Goal: Navigation & Orientation: Find specific page/section

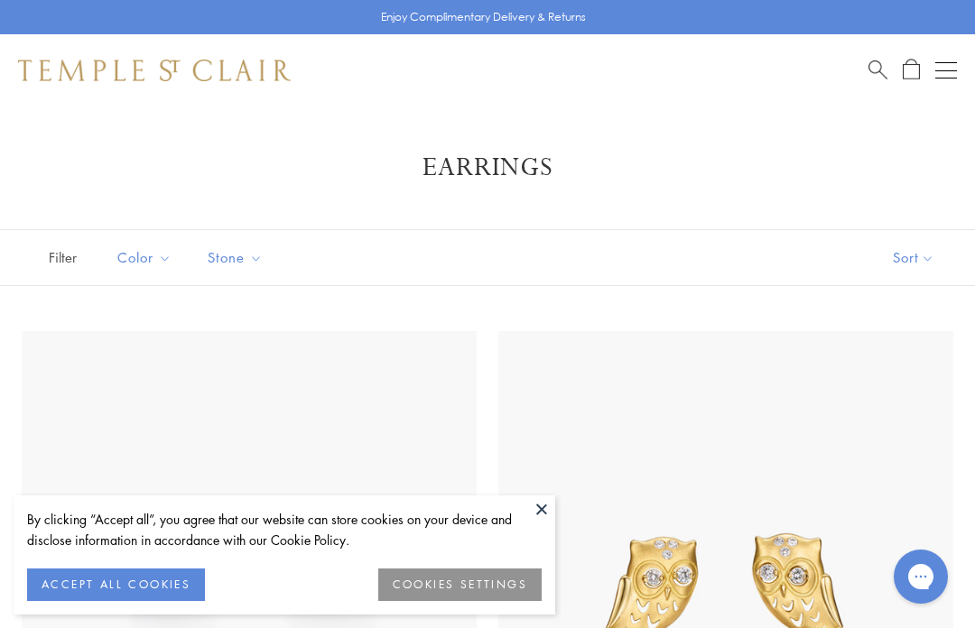
click at [79, 573] on button "ACCEPT ALL COOKIES" at bounding box center [116, 585] width 178 height 32
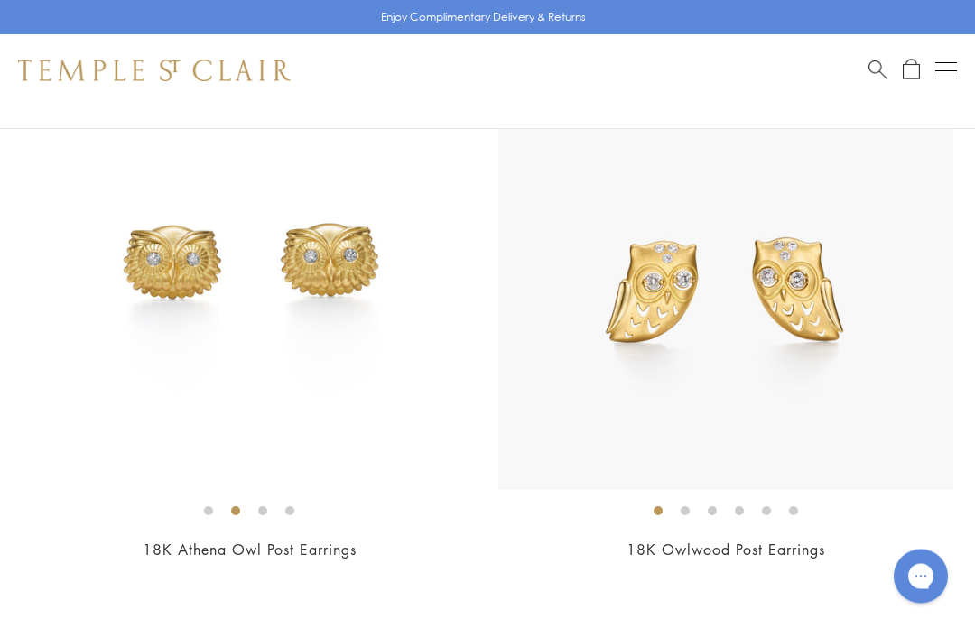
scroll to position [299, 0]
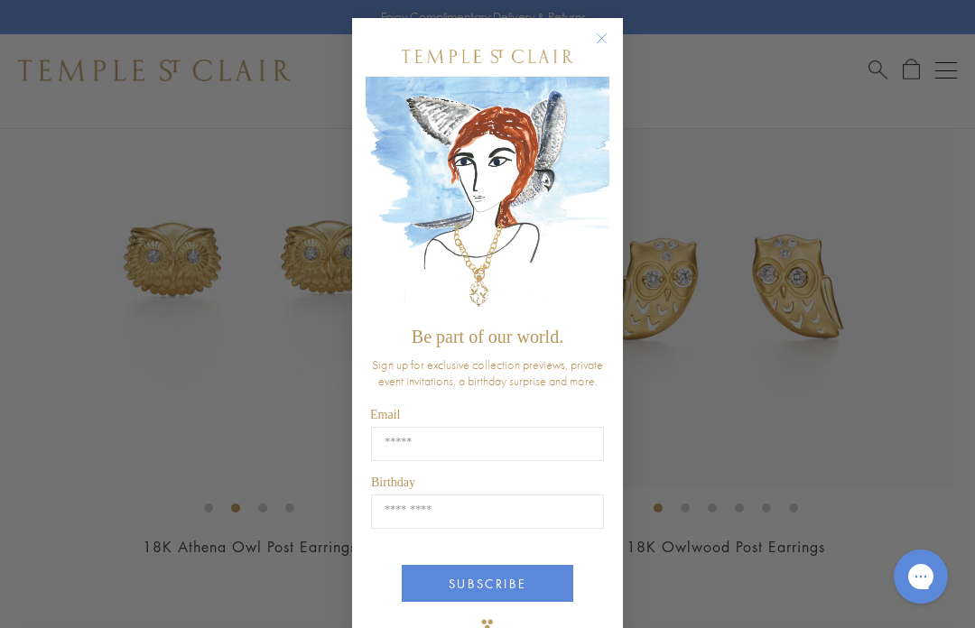
click at [607, 56] on button "Close dialog" at bounding box center [610, 47] width 23 height 23
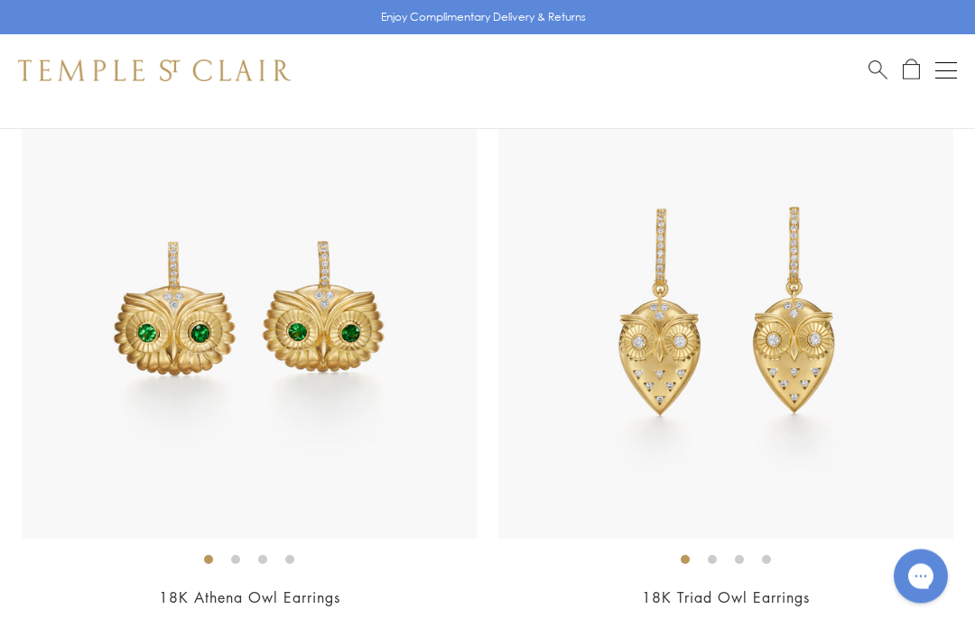
scroll to position [843, 0]
click at [106, 445] on img at bounding box center [249, 310] width 455 height 455
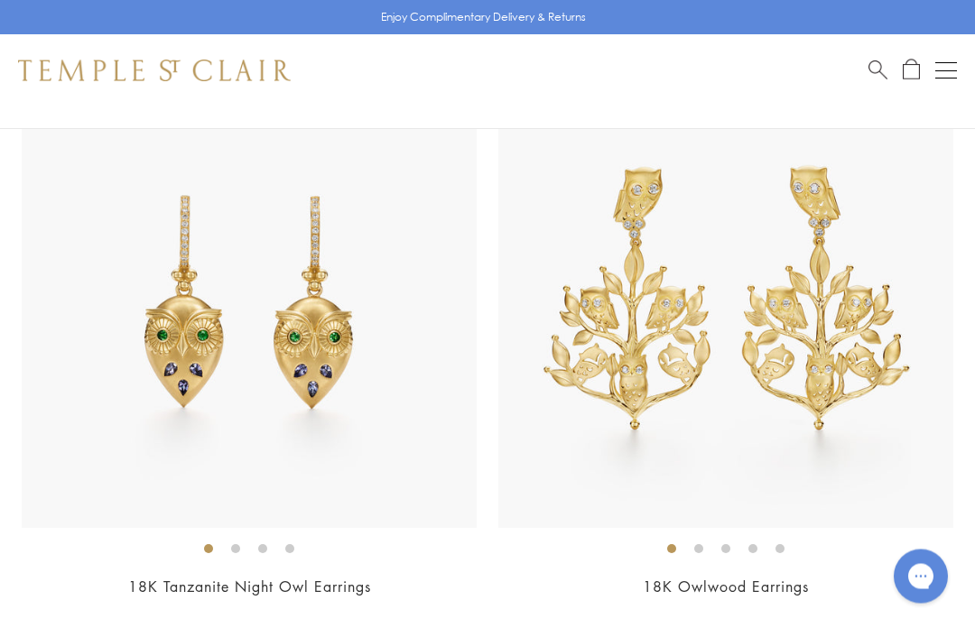
scroll to position [1450, 0]
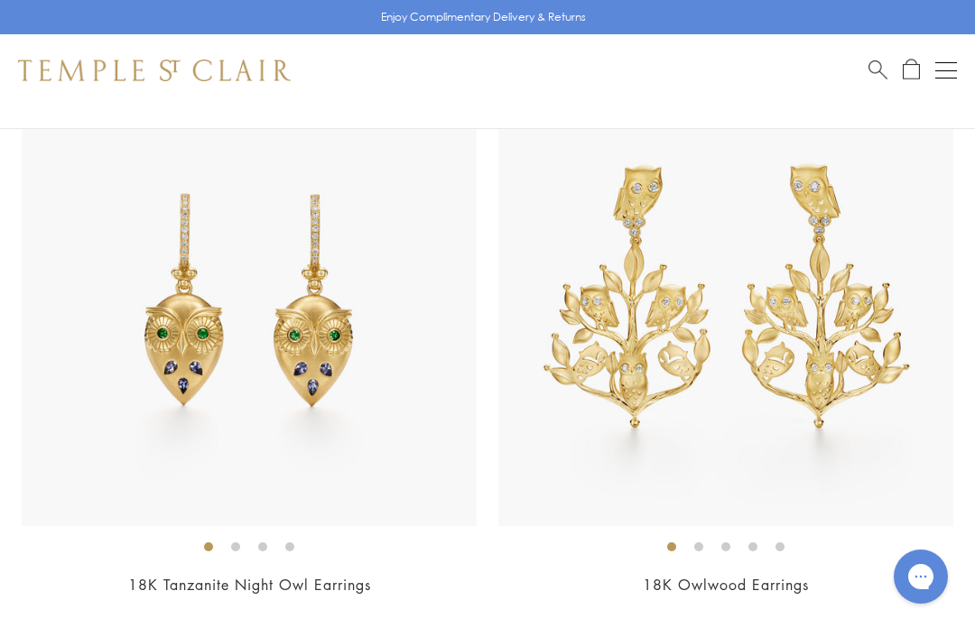
click at [106, 472] on img at bounding box center [249, 298] width 455 height 455
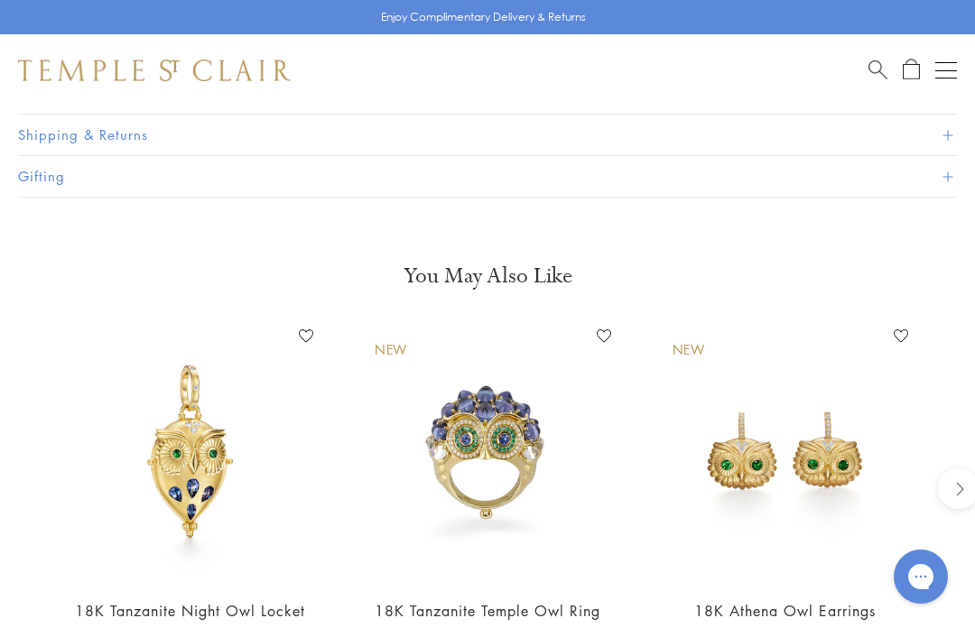
scroll to position [1382, 0]
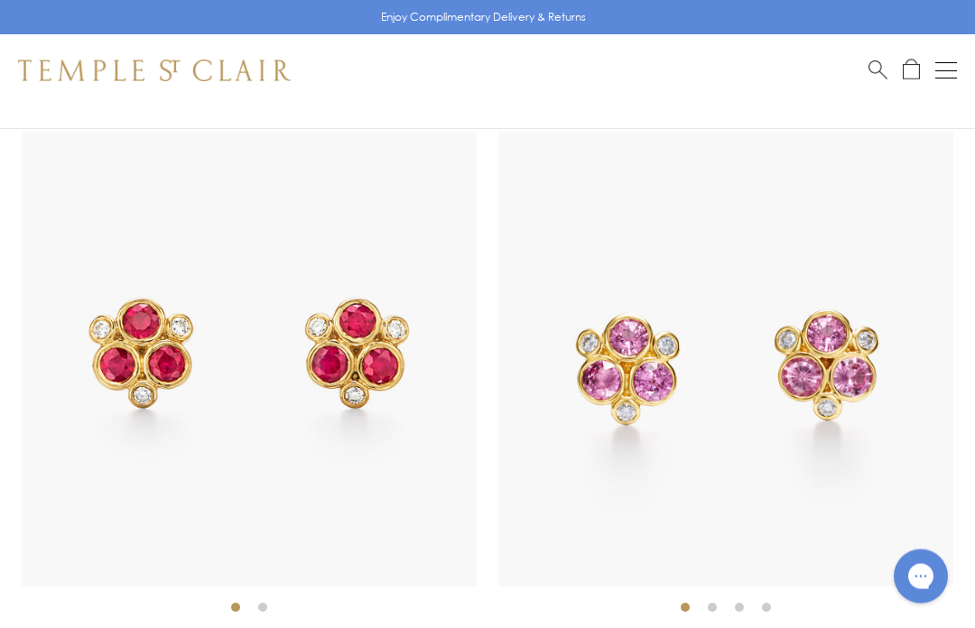
scroll to position [5552, 0]
click at [877, 473] on img at bounding box center [725, 359] width 455 height 455
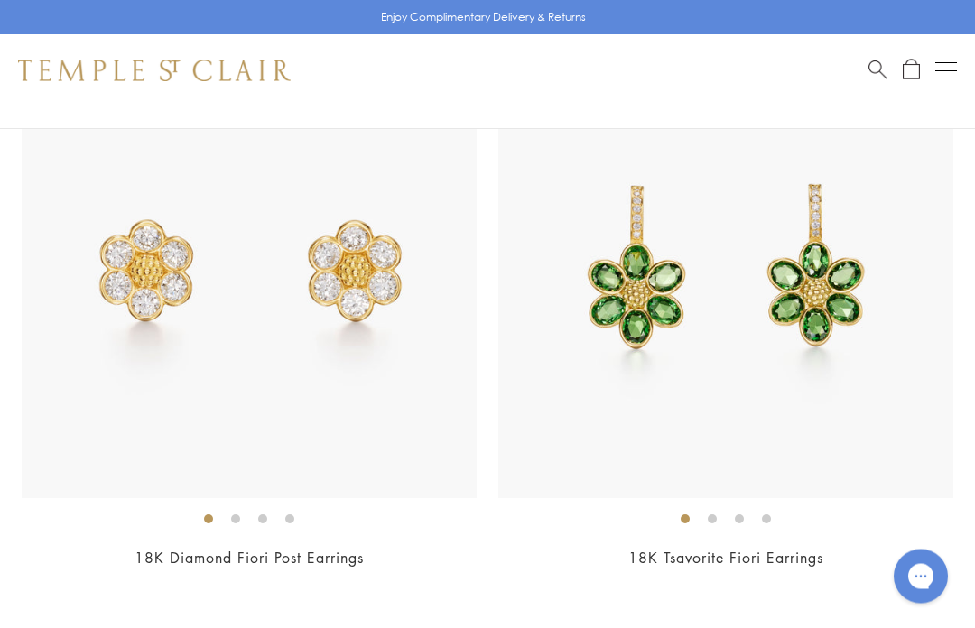
scroll to position [6235, 0]
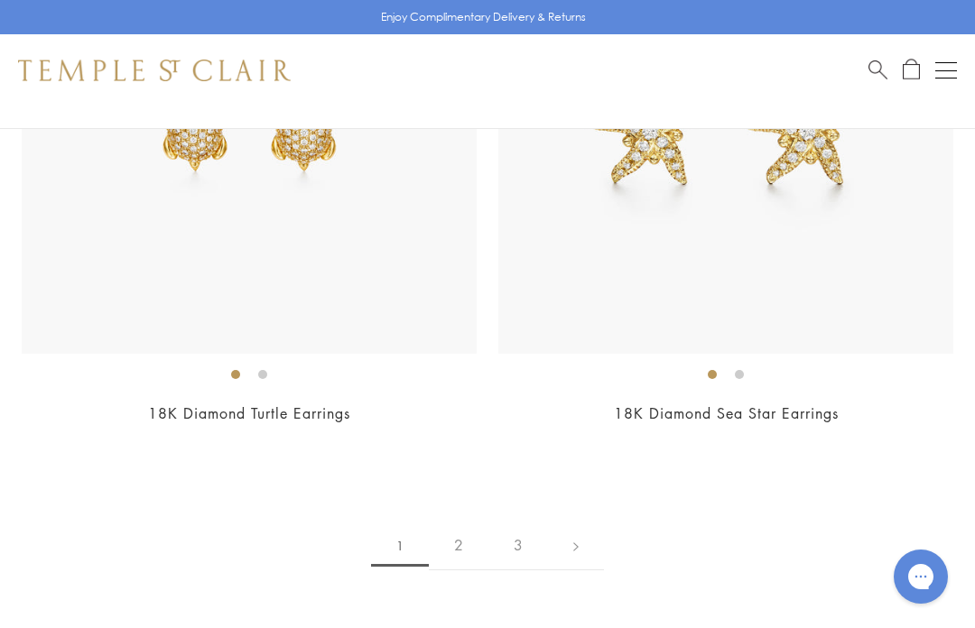
scroll to position [15370, 0]
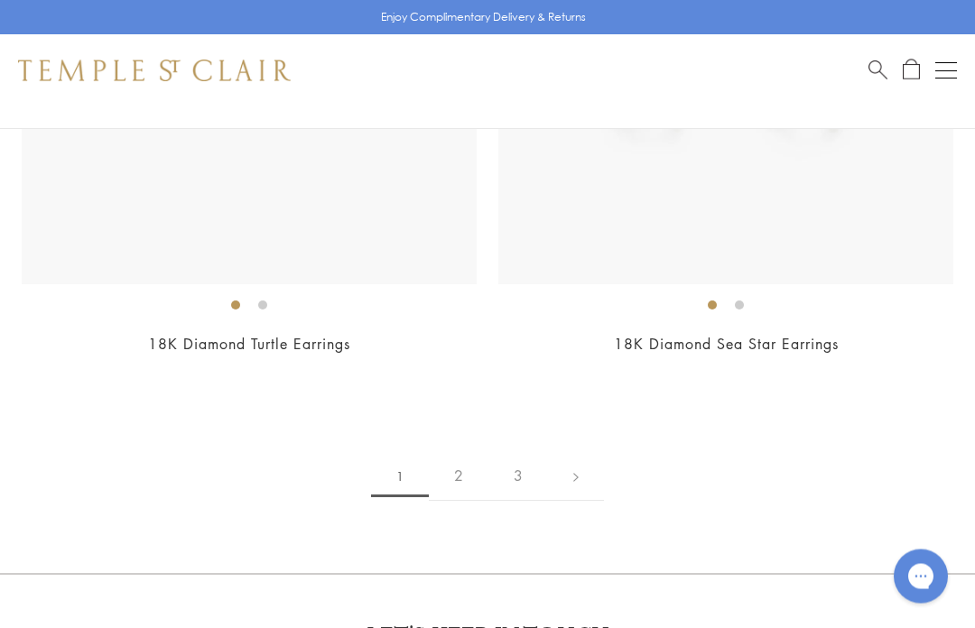
click at [465, 453] on link "2" at bounding box center [459, 477] width 60 height 50
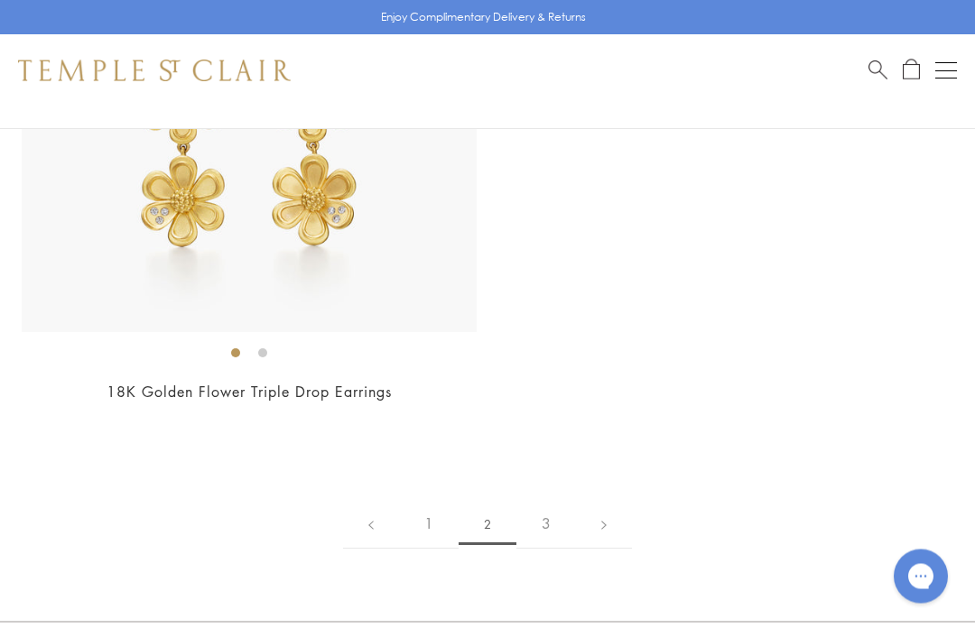
scroll to position [14802, 0]
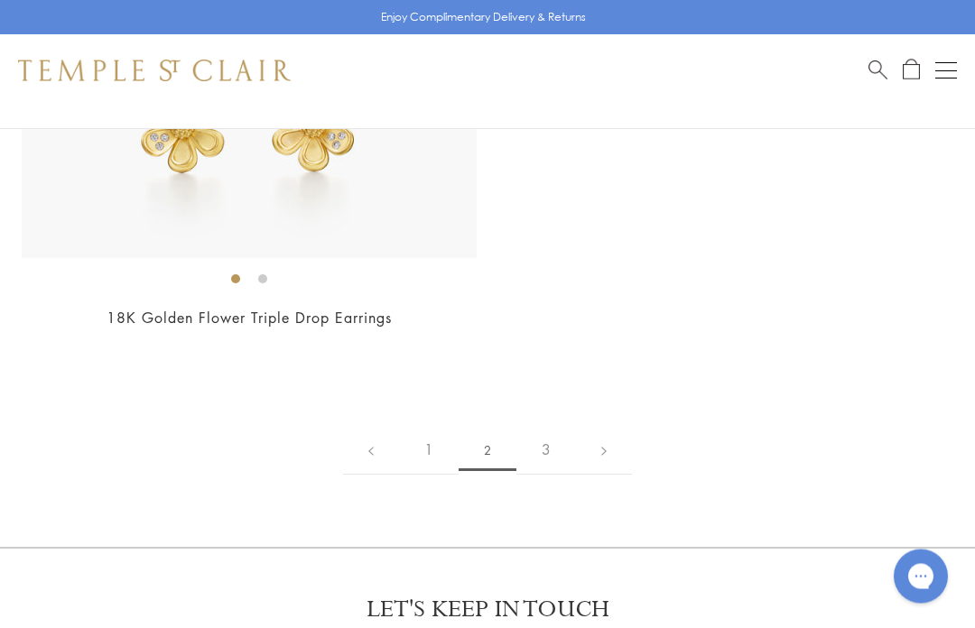
click at [552, 427] on link "3" at bounding box center [546, 451] width 60 height 50
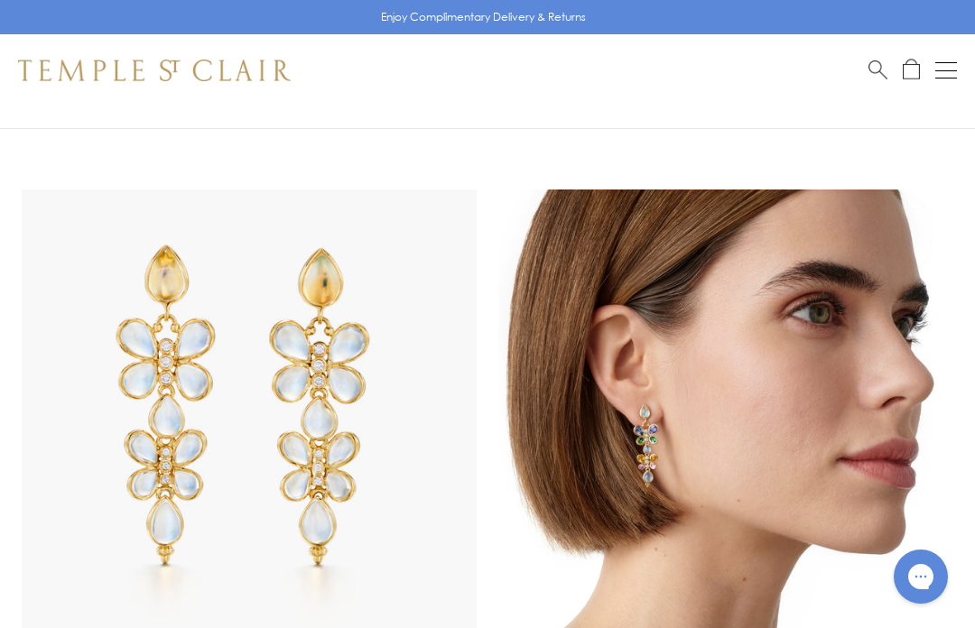
scroll to position [715, 0]
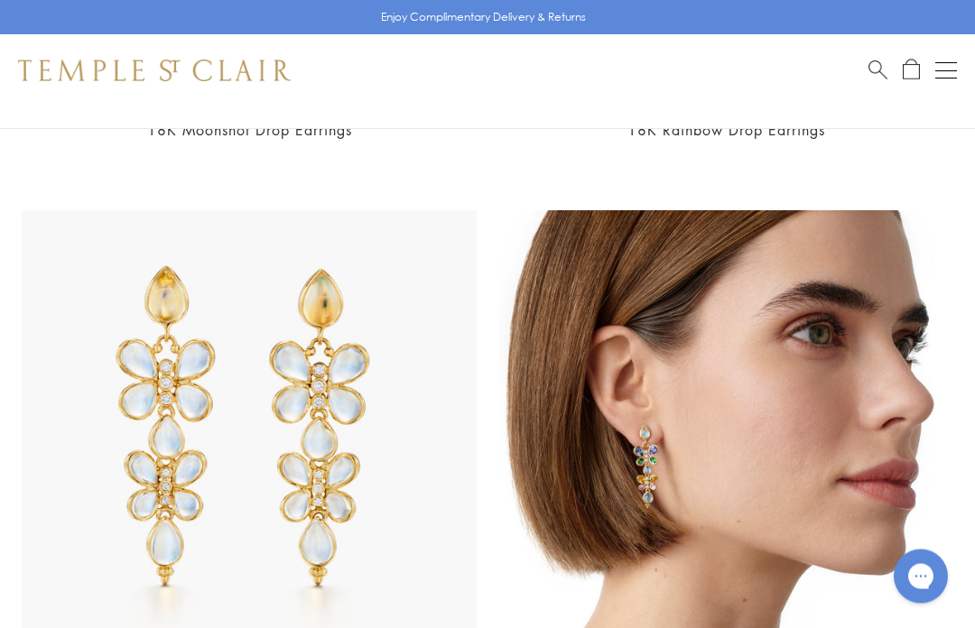
click at [955, 65] on button "Open navigation" at bounding box center [946, 71] width 22 height 22
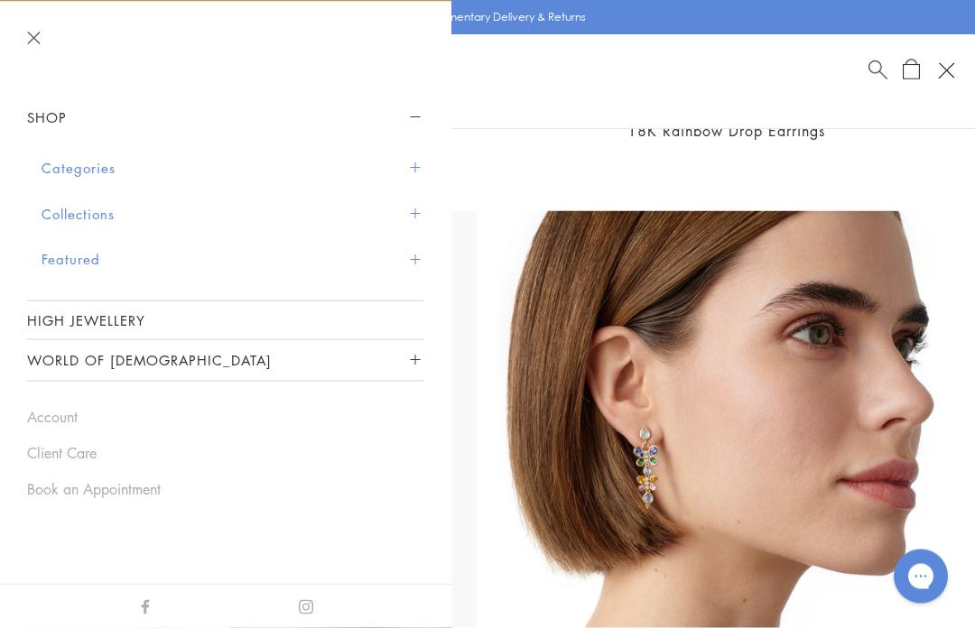
scroll to position [716, 0]
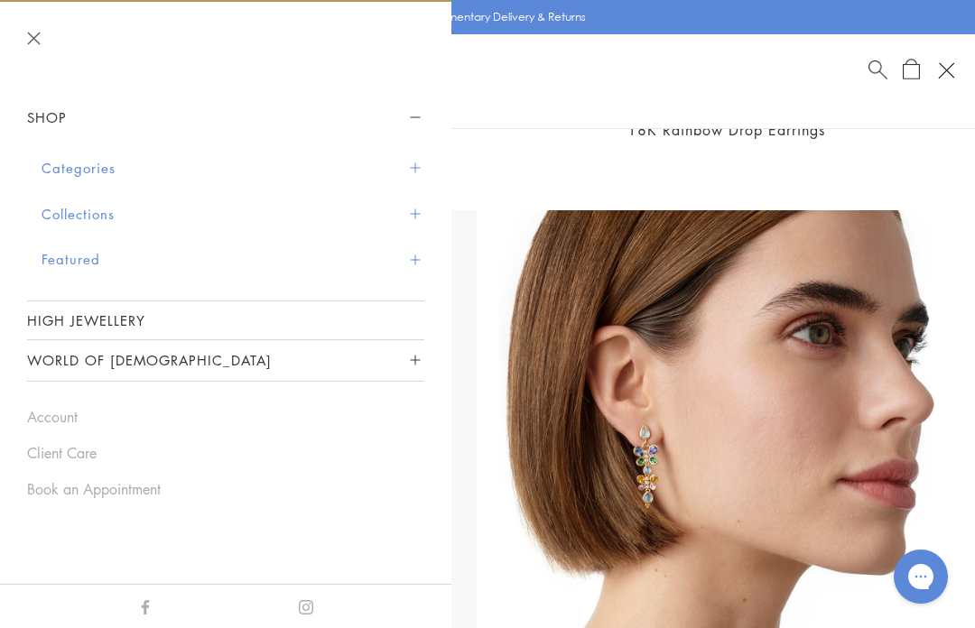
click at [48, 162] on button "Categories" at bounding box center [233, 168] width 383 height 46
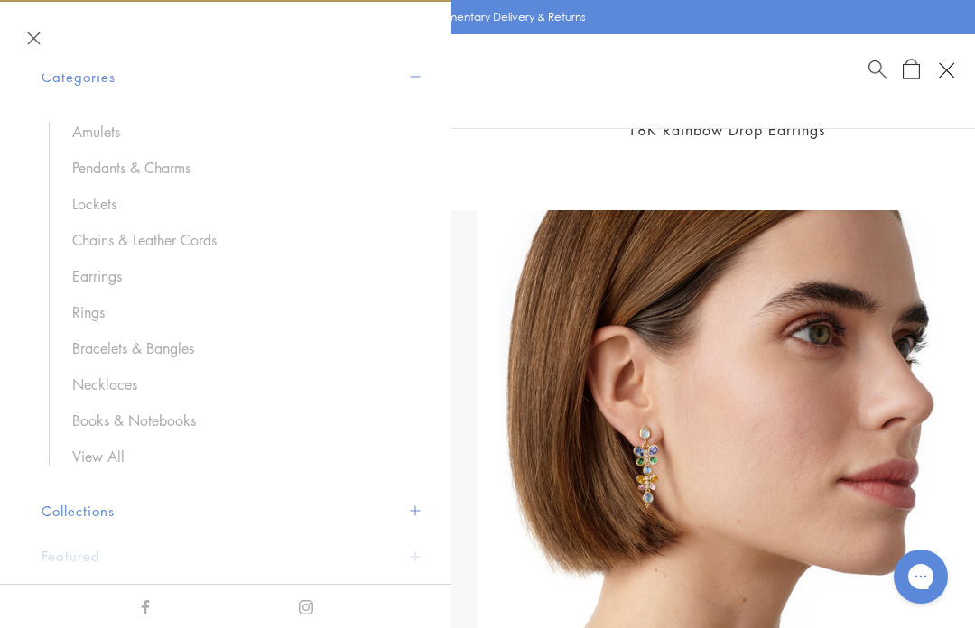
scroll to position [93, 0]
click at [88, 199] on link "Lockets" at bounding box center [239, 202] width 334 height 20
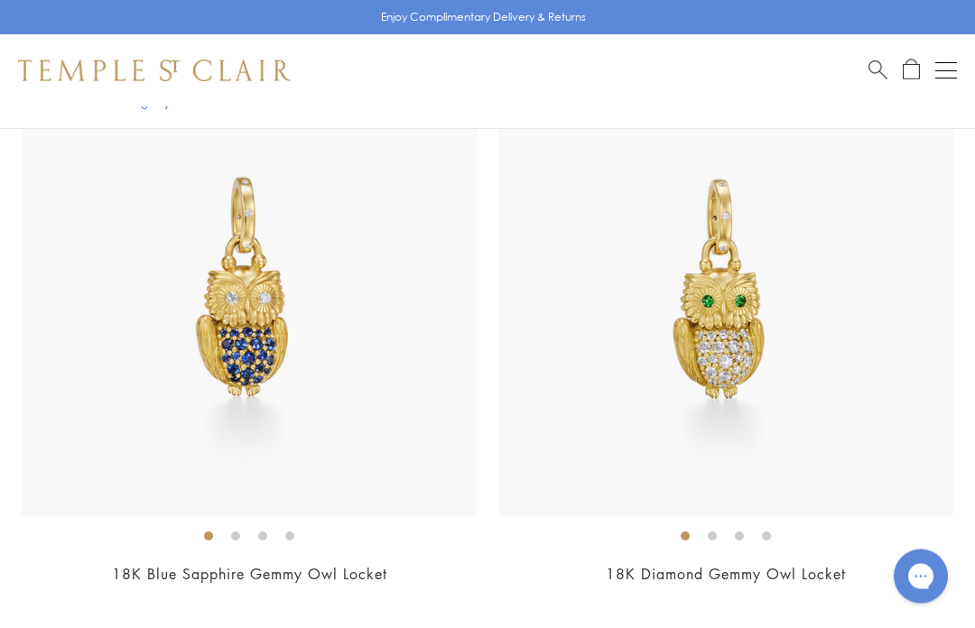
scroll to position [1460, 0]
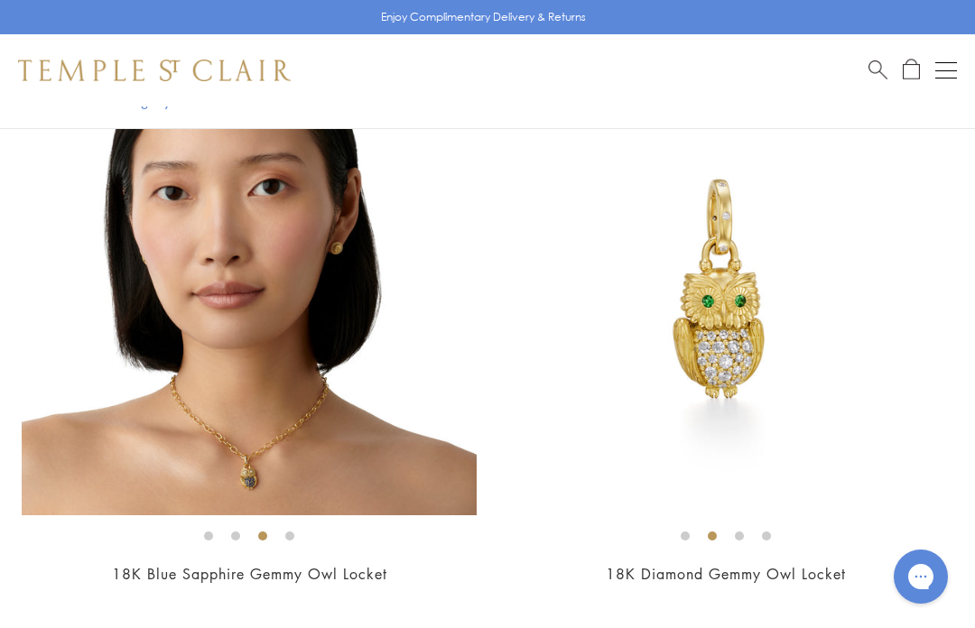
click at [95, 378] on img at bounding box center [249, 287] width 455 height 455
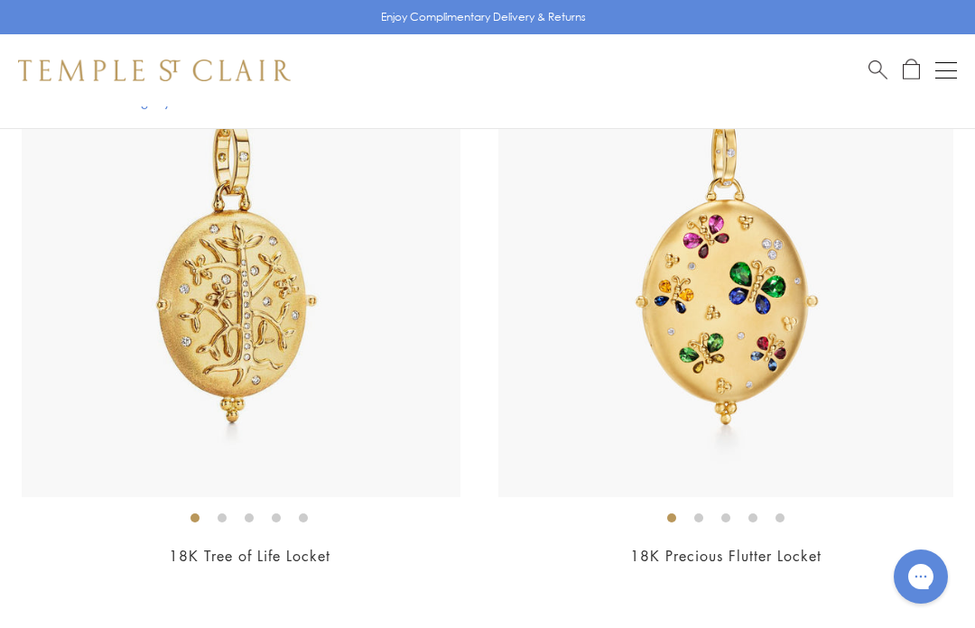
scroll to position [2072, 0]
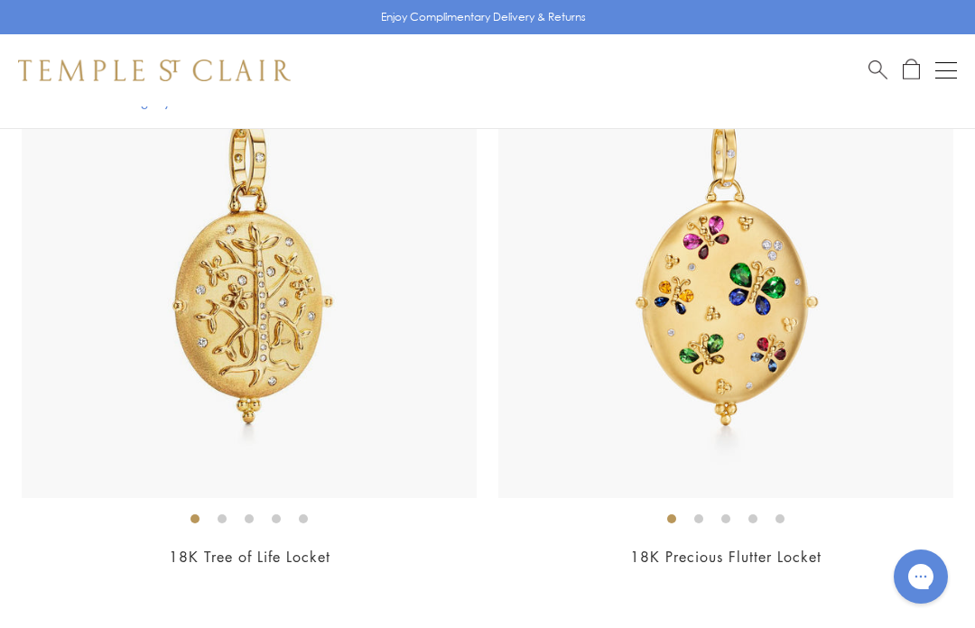
click at [873, 430] on img at bounding box center [725, 270] width 455 height 455
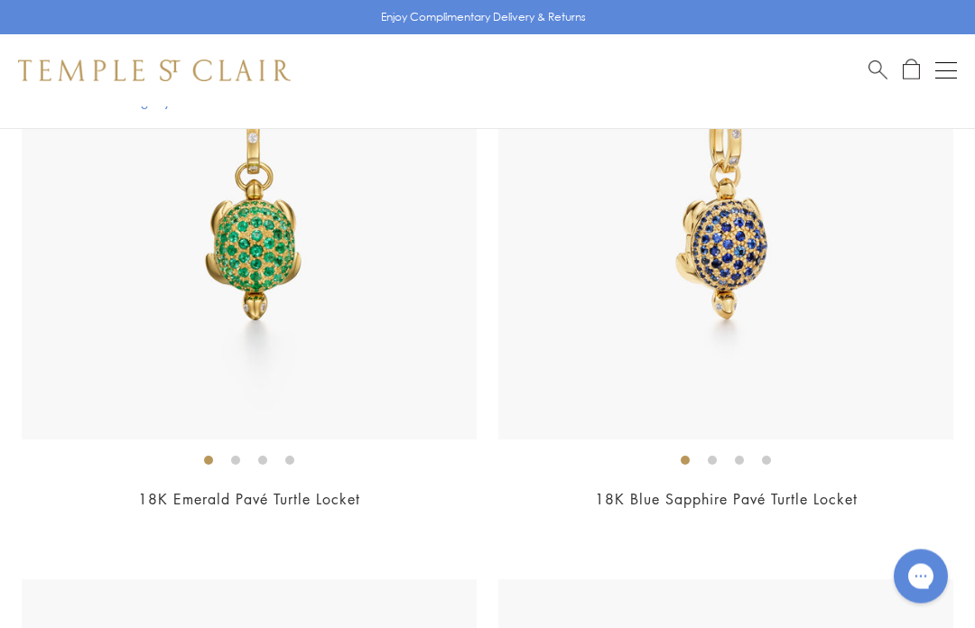
scroll to position [5104, 0]
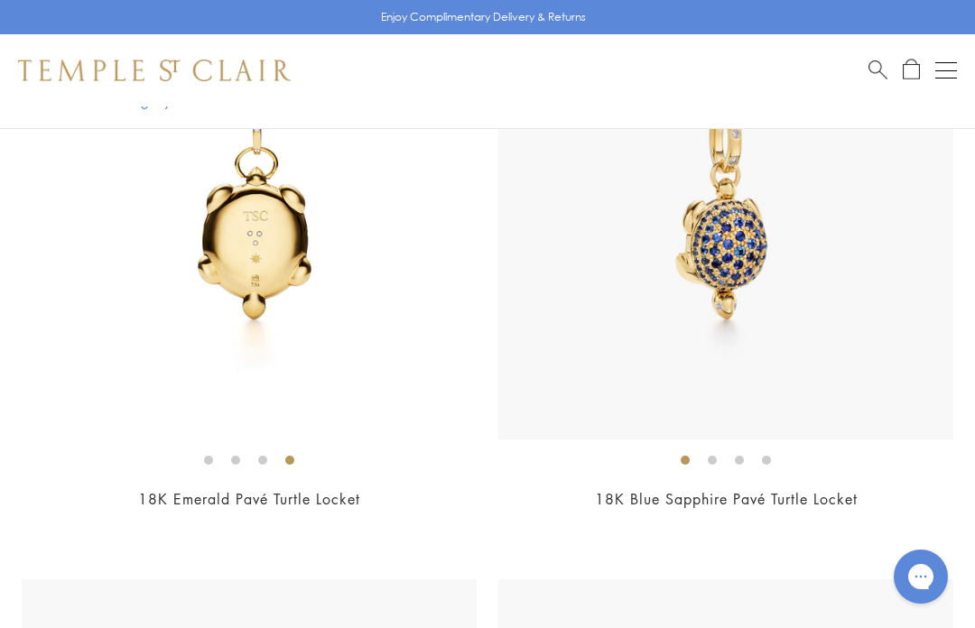
click at [867, 267] on img at bounding box center [725, 212] width 455 height 455
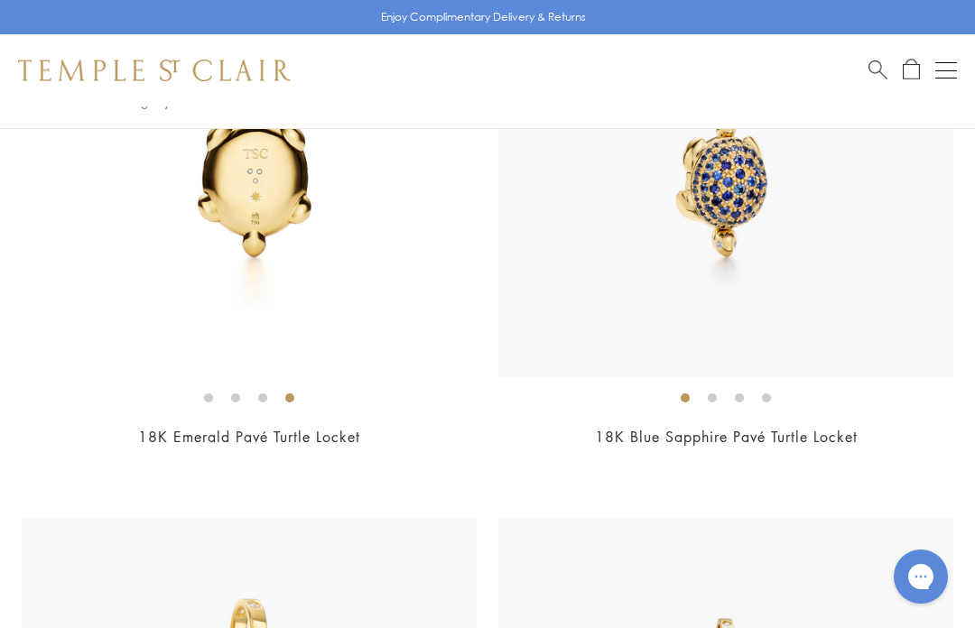
click at [116, 286] on img at bounding box center [249, 149] width 455 height 455
click at [858, 209] on img at bounding box center [725, 149] width 455 height 455
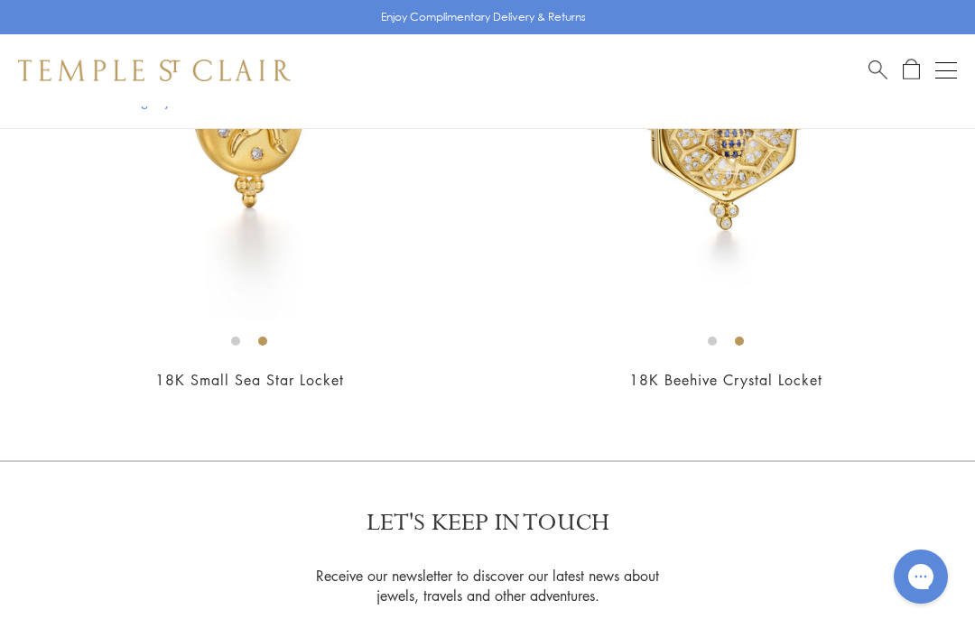
scroll to position [5802, 0]
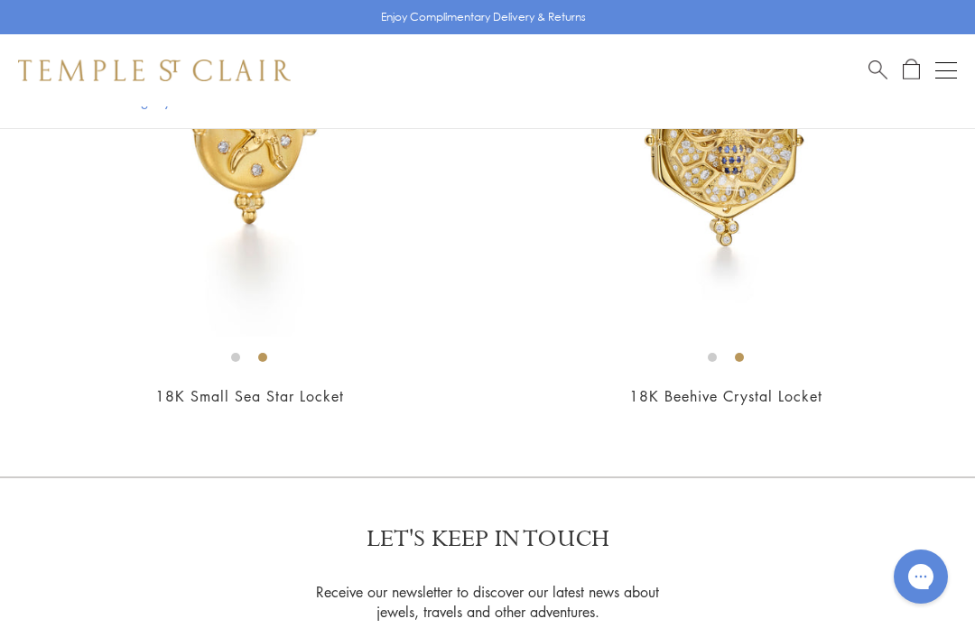
click at [946, 63] on button "Open navigation" at bounding box center [946, 71] width 22 height 22
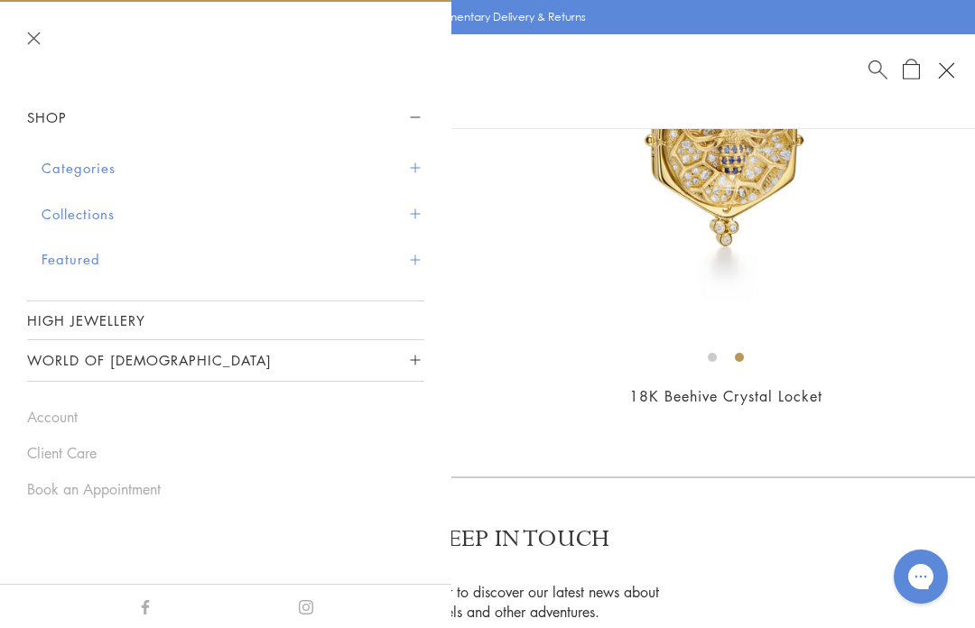
click at [62, 164] on button "Categories" at bounding box center [233, 168] width 383 height 46
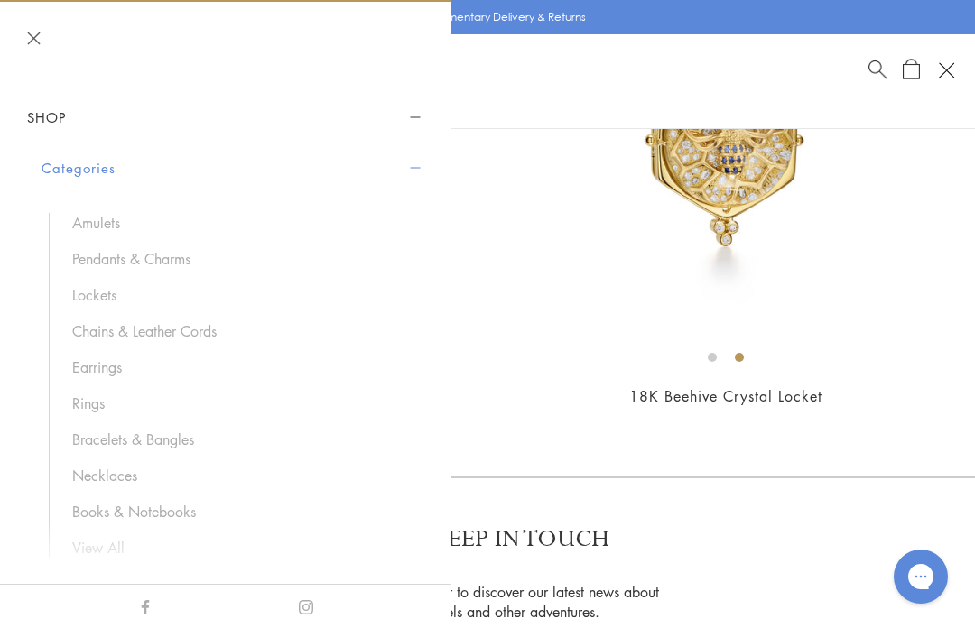
click at [85, 327] on link "Chains & Leather Cords" at bounding box center [239, 331] width 334 height 20
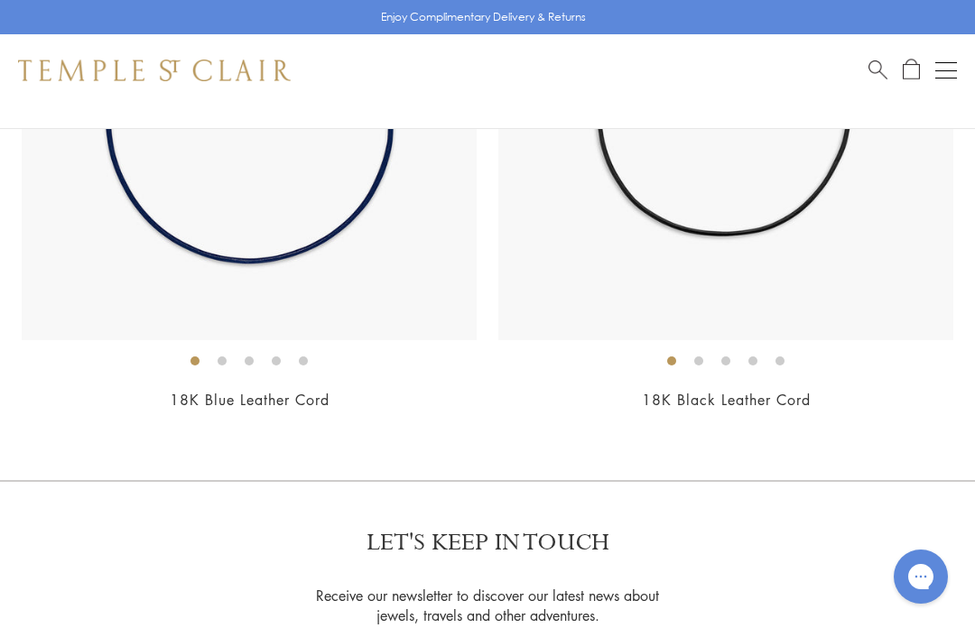
scroll to position [6273, 0]
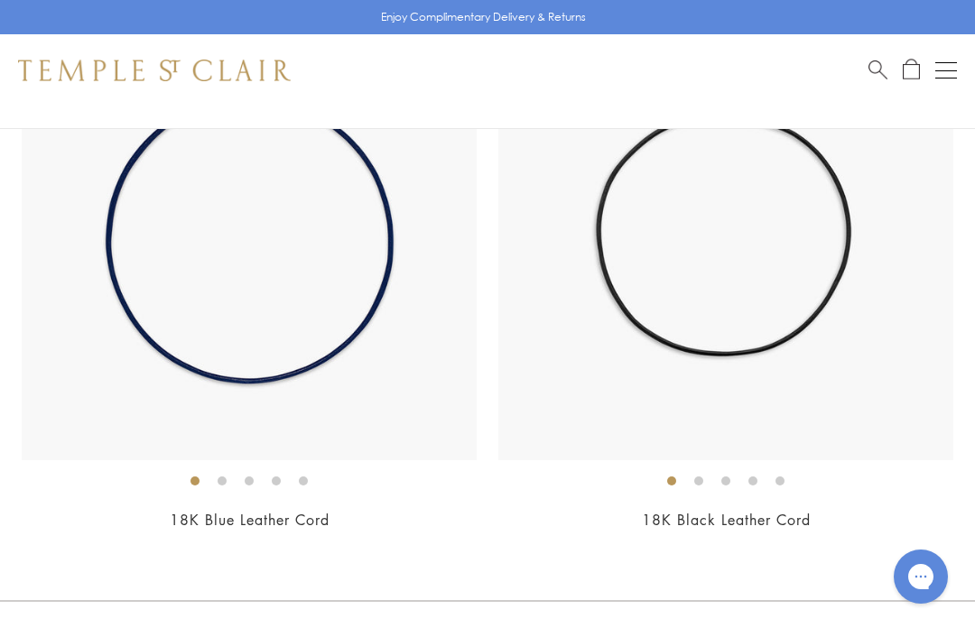
click at [949, 73] on button "Open navigation" at bounding box center [946, 71] width 22 height 22
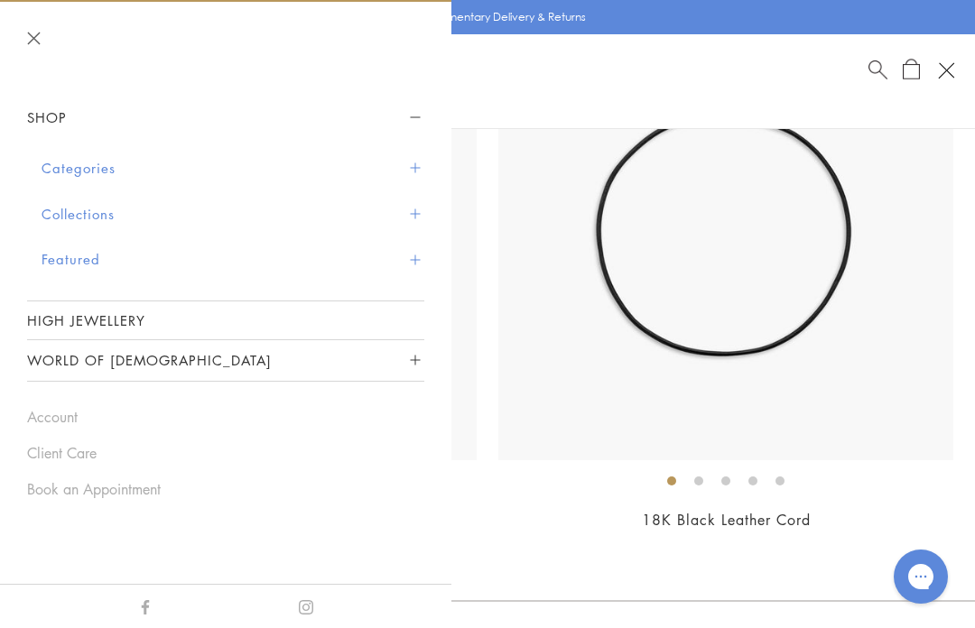
click at [76, 163] on button "Categories" at bounding box center [233, 168] width 383 height 46
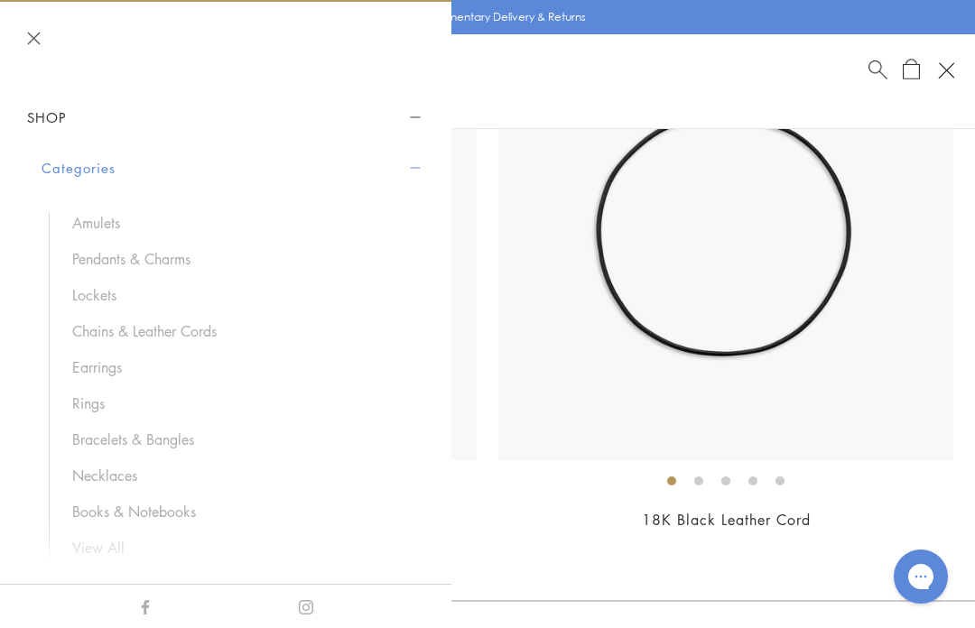
click at [99, 432] on link "Bracelets & Bangles" at bounding box center [239, 440] width 334 height 20
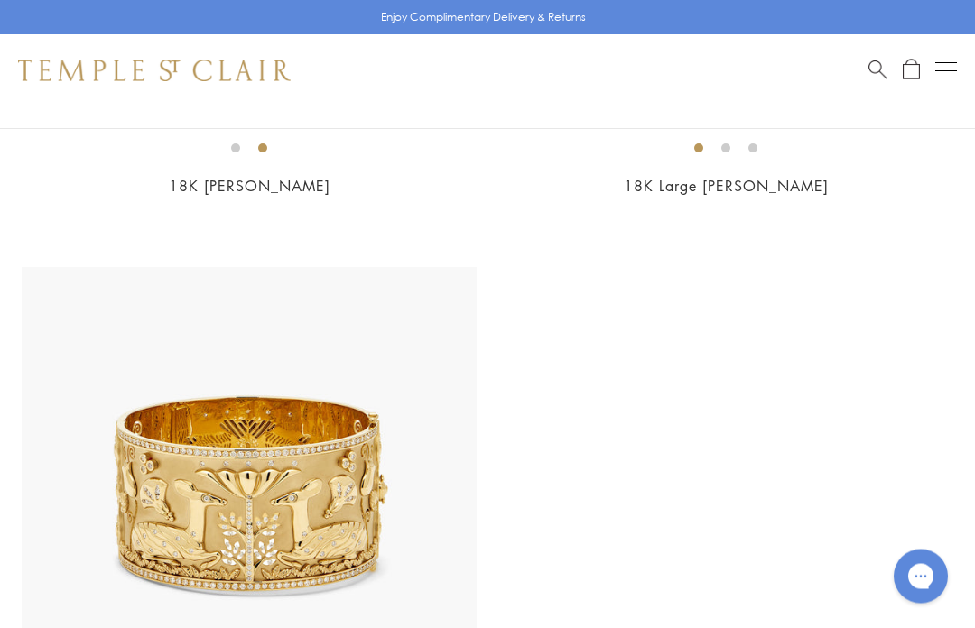
scroll to position [11557, 0]
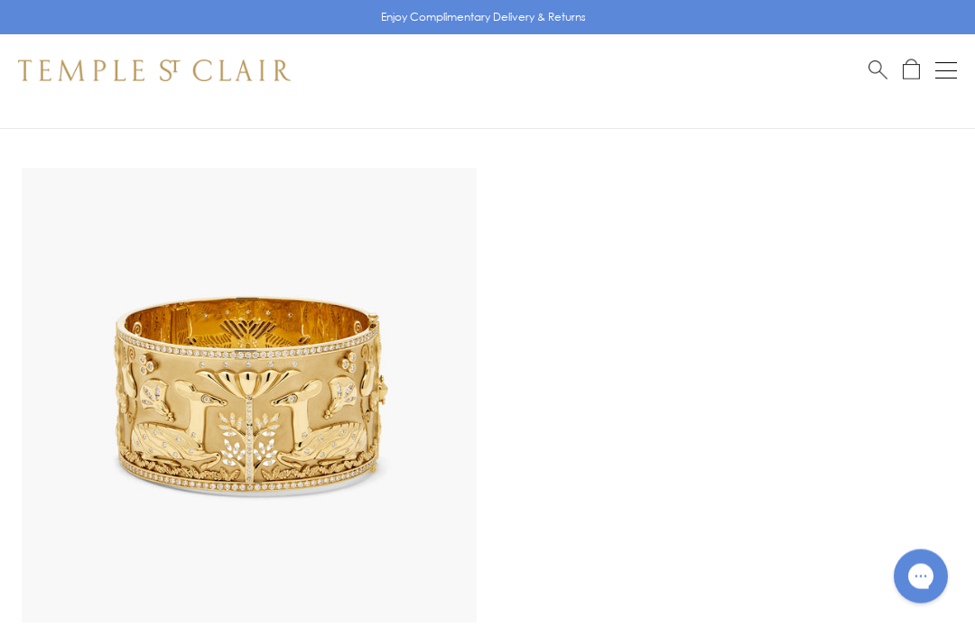
click at [950, 71] on button "Open navigation" at bounding box center [946, 71] width 22 height 22
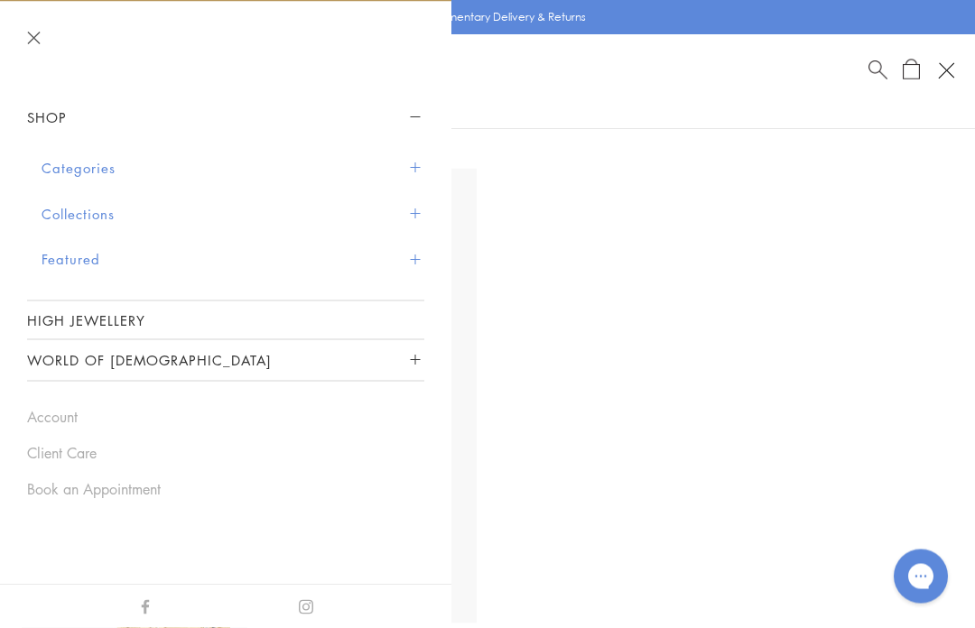
scroll to position [11464, 0]
click at [64, 164] on button "Categories" at bounding box center [233, 168] width 383 height 46
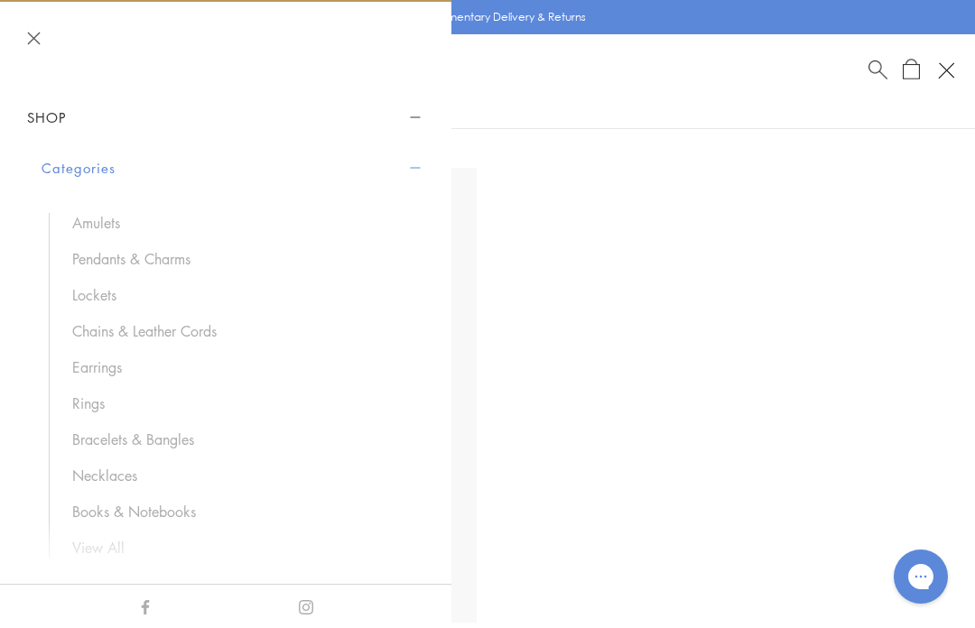
click at [87, 502] on link "Books & Notebooks" at bounding box center [239, 512] width 334 height 20
